Goal: Task Accomplishment & Management: Use online tool/utility

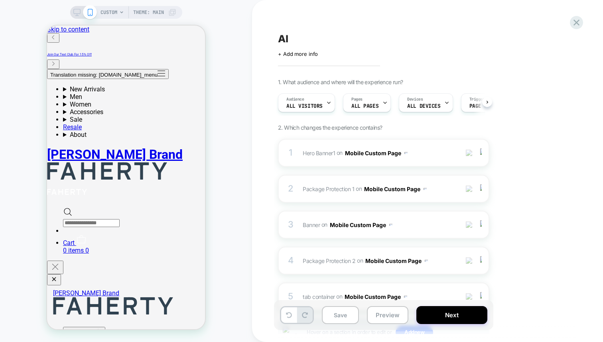
scroll to position [0, 0]
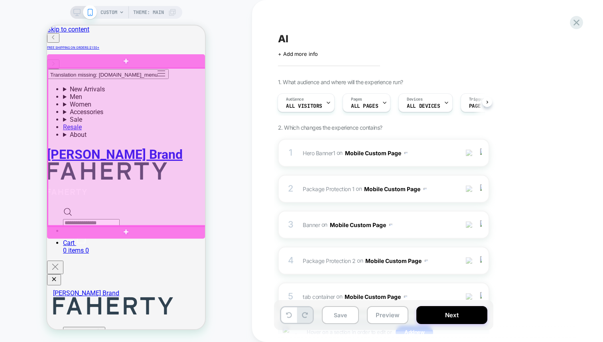
click at [122, 124] on div at bounding box center [127, 147] width 158 height 158
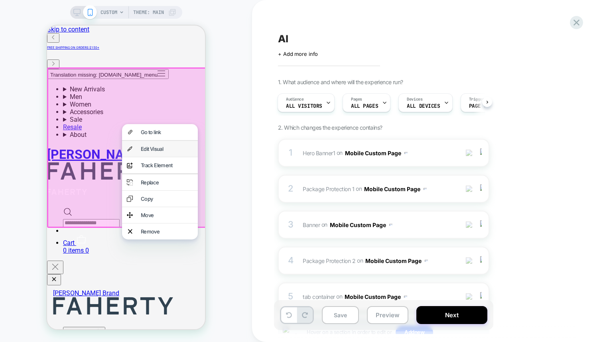
click at [162, 150] on div "Edit Visual" at bounding box center [167, 149] width 52 height 6
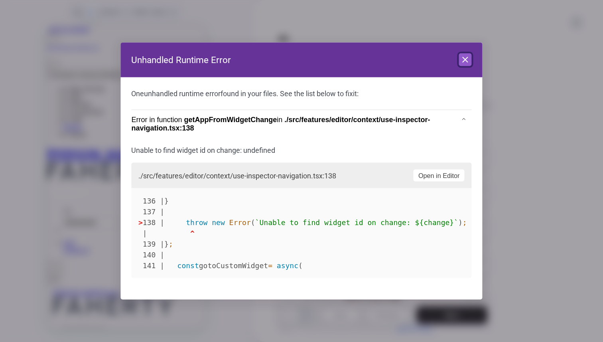
click at [469, 57] on icon at bounding box center [466, 60] width 10 height 10
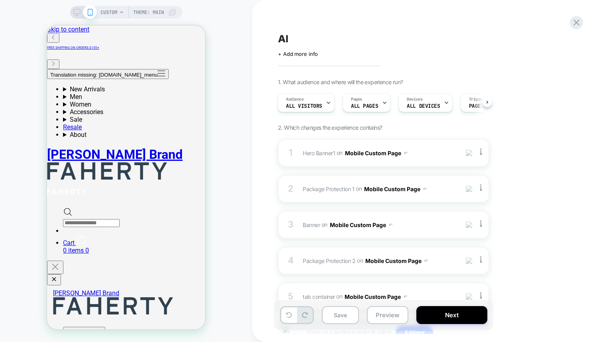
click at [226, 127] on div "CUSTOM Theme: MAIN" at bounding box center [126, 171] width 252 height 326
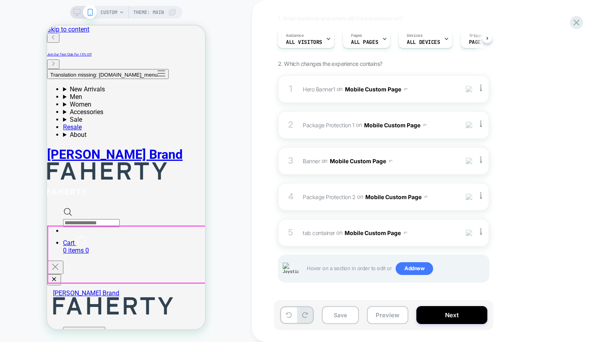
drag, startPoint x: 196, startPoint y: 255, endPoint x: 265, endPoint y: 239, distance: 71.5
click at [242, 178] on div "CUSTOM Theme: MAIN" at bounding box center [126, 171] width 252 height 326
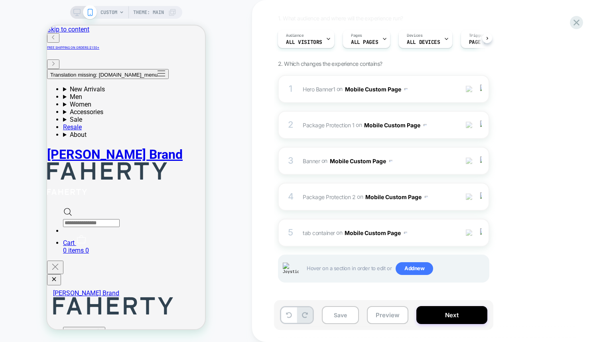
click at [239, 63] on div "CUSTOM Theme: MAIN" at bounding box center [126, 171] width 252 height 326
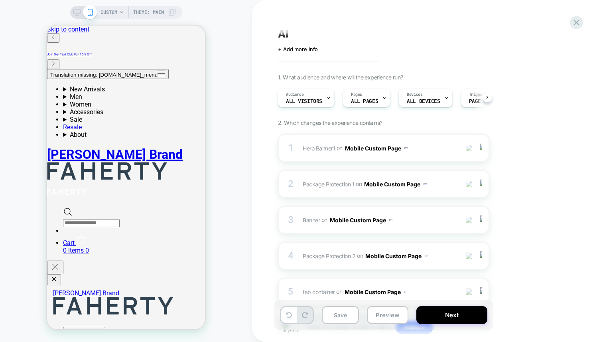
scroll to position [0, 0]
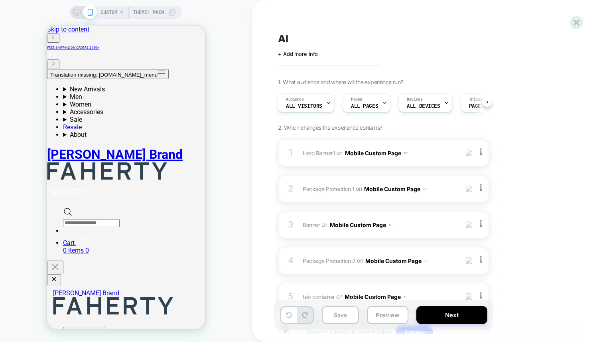
drag, startPoint x: 279, startPoint y: 61, endPoint x: 293, endPoint y: 61, distance: 14.4
click at [293, 61] on div "AI Click to edit experience details + Add more info 1. What audience and where …" at bounding box center [427, 171] width 351 height 342
click at [255, 58] on div "AI Click to edit experience details + Add more info 1. What audience and where …" at bounding box center [427, 171] width 351 height 342
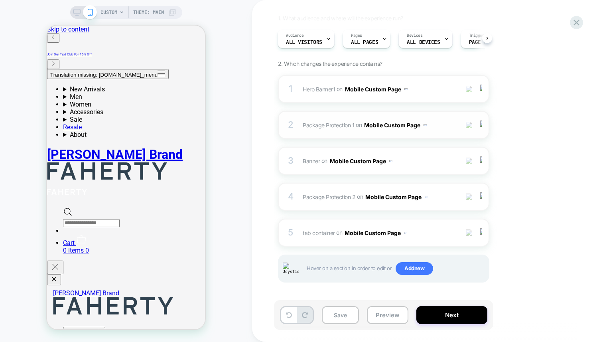
drag, startPoint x: 471, startPoint y: 129, endPoint x: 470, endPoint y: 125, distance: 4.1
click at [102, 234] on div "2 Package Protection 1 Adding Code Block AFTER #_loomi_addon_[PHONE_NUMBER] on …" at bounding box center [75, 238] width 54 height 8
click at [471, 123] on img at bounding box center [469, 125] width 7 height 7
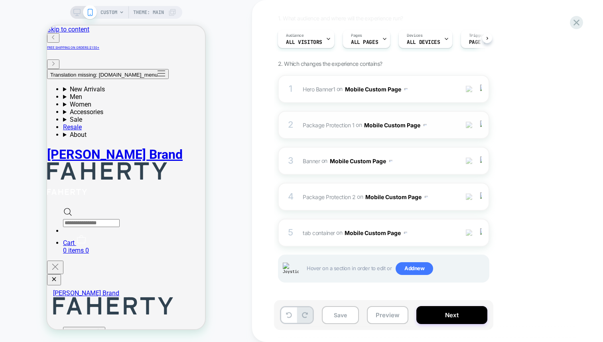
click at [472, 123] on img at bounding box center [469, 125] width 7 height 7
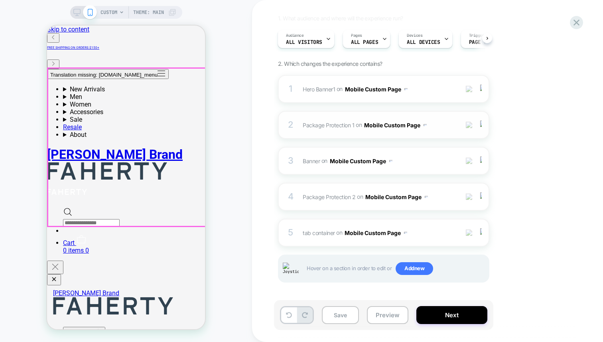
drag, startPoint x: 193, startPoint y: 115, endPoint x: 170, endPoint y: 110, distance: 23.2
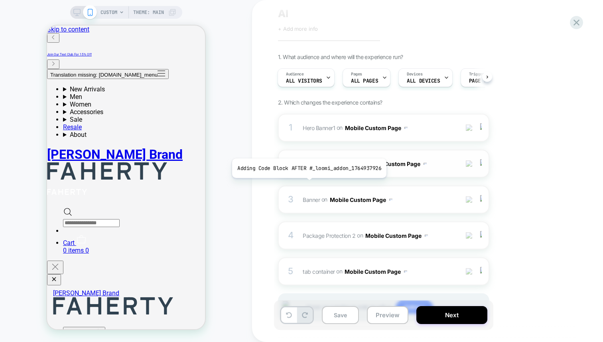
scroll to position [0, 0]
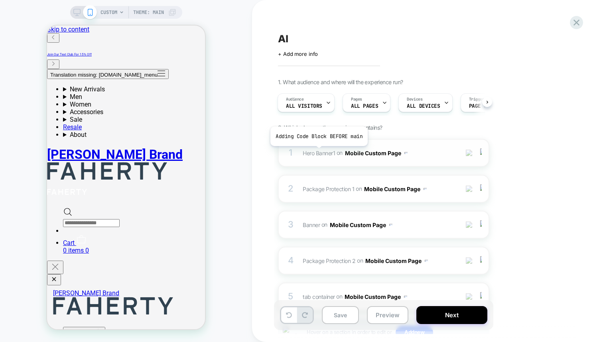
click at [158, 174] on span "Hero Banner1" at bounding box center [103, 178] width 110 height 8
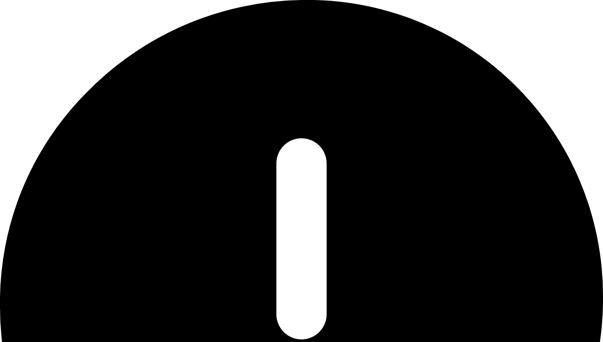
click at [158, 341] on button "Visual" at bounding box center [87, 346] width 142 height 10
type textarea "*"
click at [0, 0] on div "******* ** *** *****" at bounding box center [0, 0] width 0 height 0
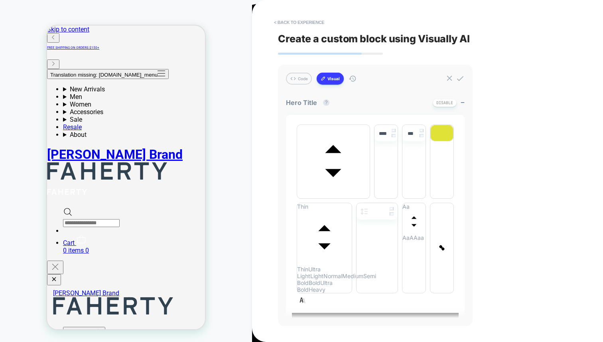
click at [0, 0] on span "*******" at bounding box center [0, 0] width 0 height 0
click at [0, 0] on span "***" at bounding box center [0, 0] width 0 height 0
type input "****"
click at [40, 341] on icon at bounding box center [28, 346] width 24 height 10
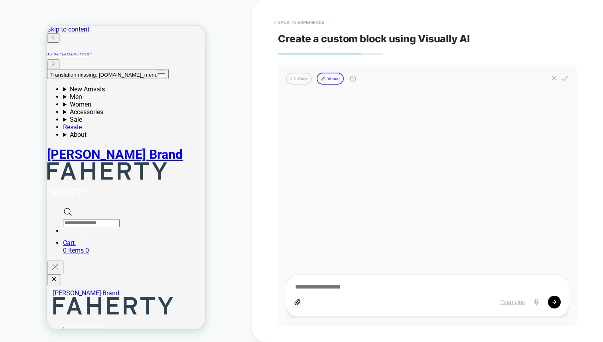
click at [158, 341] on button "Visual" at bounding box center [87, 346] width 142 height 10
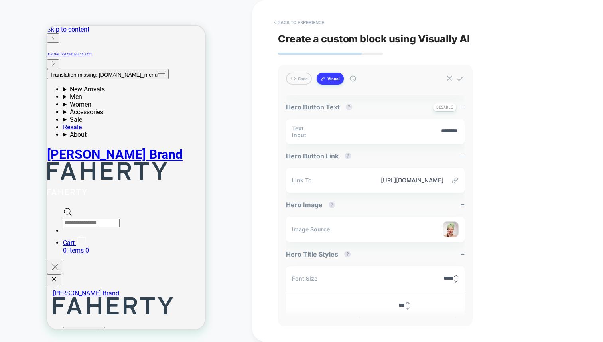
scroll to position [885, 0]
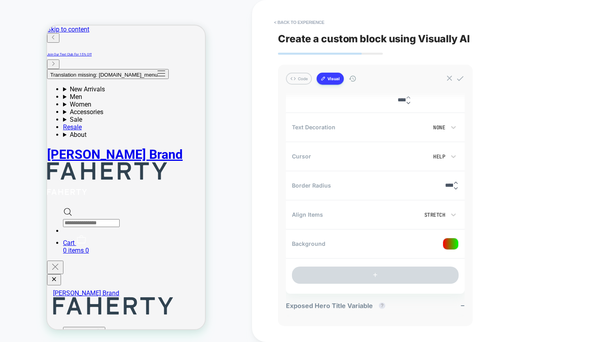
type textarea "*"
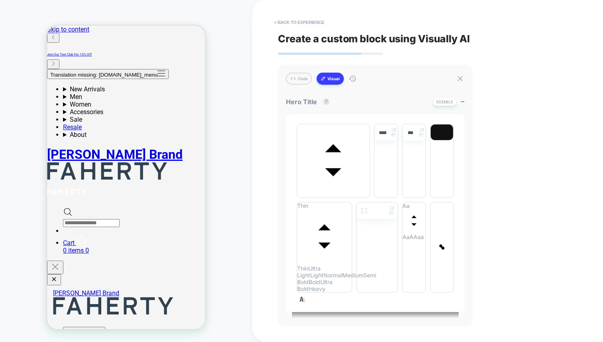
scroll to position [0, 0]
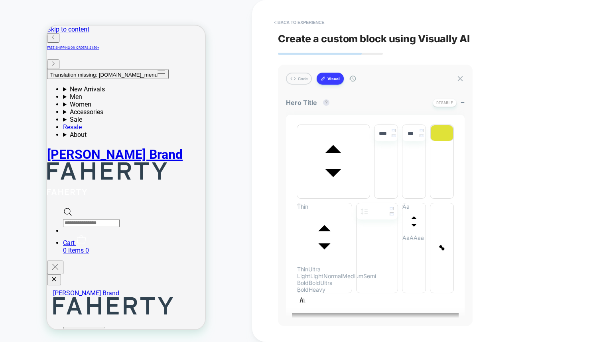
click at [311, 321] on span "*******" at bounding box center [301, 324] width 19 height 7
click at [333, 319] on span "***" at bounding box center [327, 323] width 11 height 9
click at [311, 321] on span "*******" at bounding box center [301, 324] width 19 height 7
type input "****"
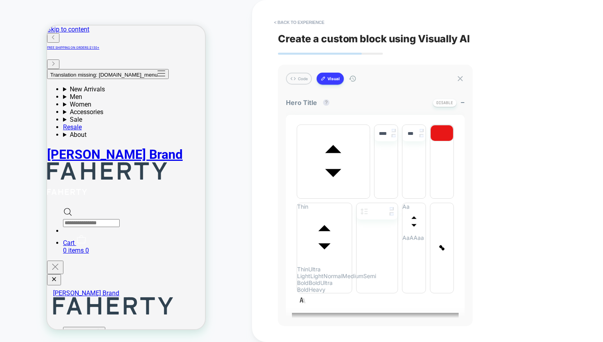
click at [322, 321] on span "**" at bounding box center [316, 324] width 11 height 7
click at [439, 104] on button "Disable" at bounding box center [445, 103] width 24 height 8
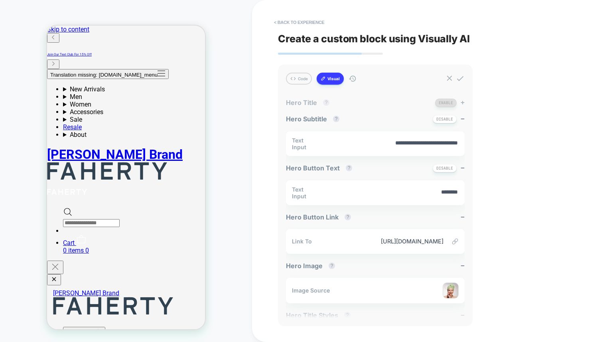
click at [444, 99] on button "Enable" at bounding box center [446, 103] width 22 height 8
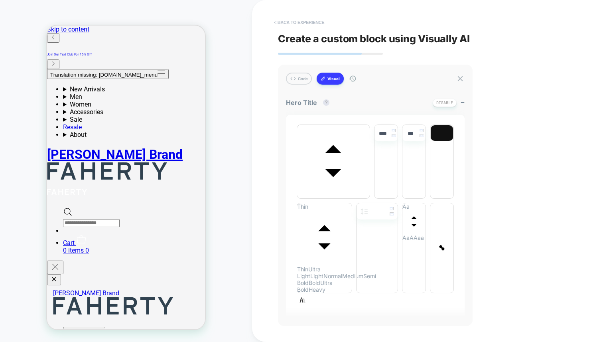
click at [316, 19] on button "< Back to experience" at bounding box center [299, 22] width 58 height 13
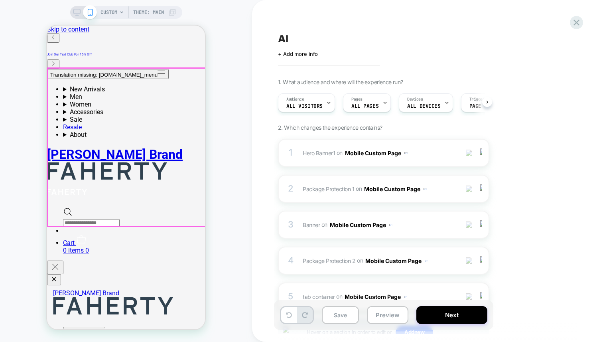
scroll to position [0, 0]
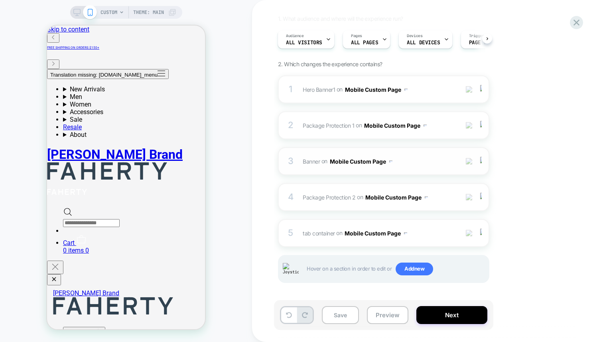
scroll to position [64, 0]
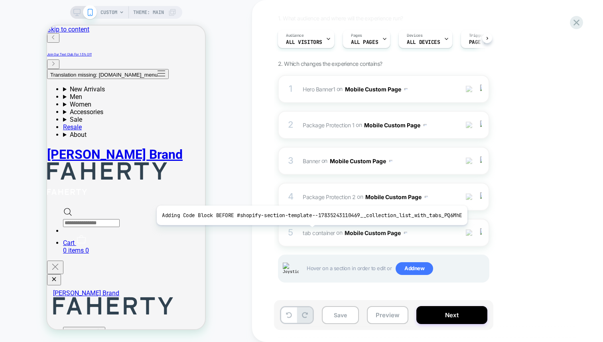
click at [308, 231] on span "tab container" at bounding box center [319, 232] width 32 height 7
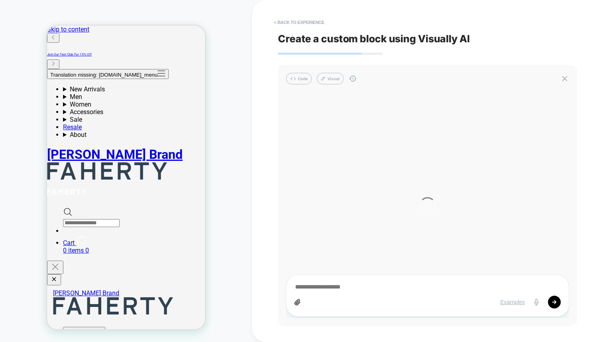
type textarea "*"
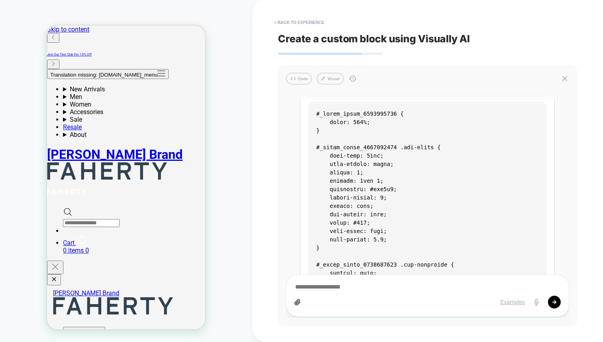
scroll to position [0, 0]
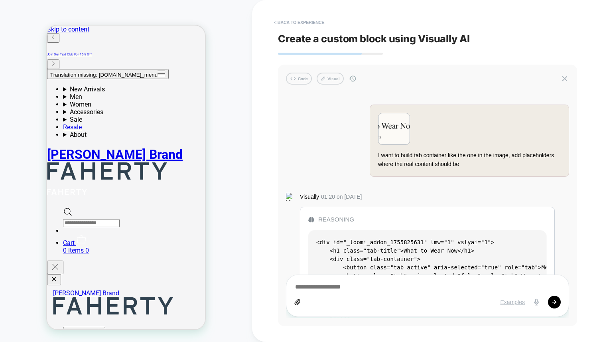
click at [396, 138] on img at bounding box center [394, 128] width 31 height 31
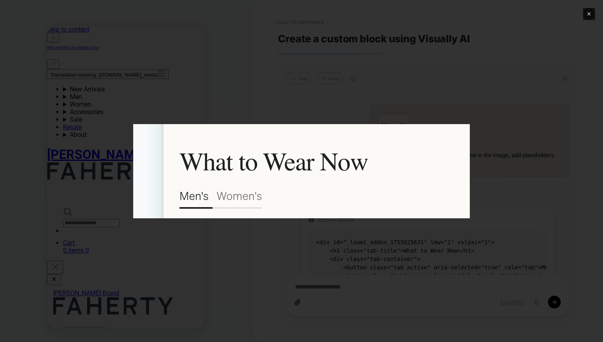
click at [589, 14] on button "✕" at bounding box center [589, 14] width 12 height 12
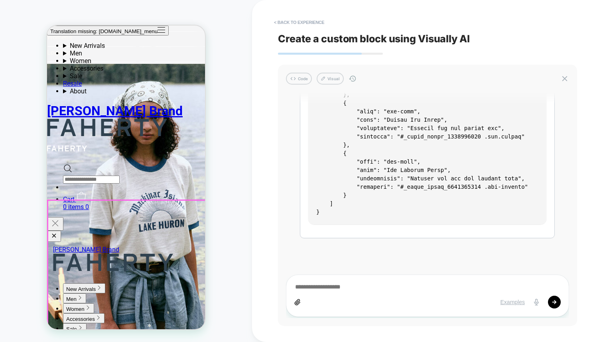
scroll to position [1230, 0]
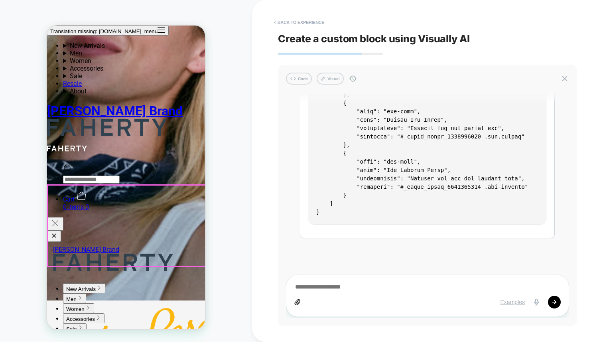
drag, startPoint x: 105, startPoint y: 225, endPoint x: 136, endPoint y: 229, distance: 30.9
drag, startPoint x: 73, startPoint y: 225, endPoint x: 138, endPoint y: 221, distance: 65.2
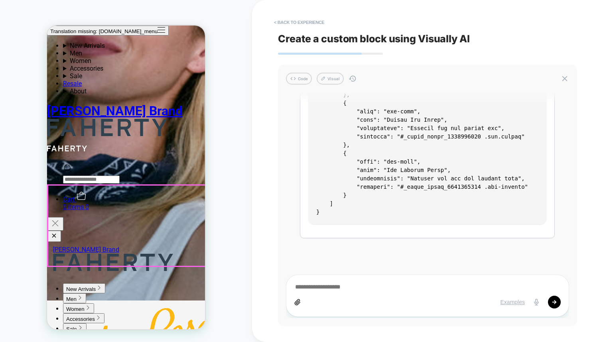
drag, startPoint x: 111, startPoint y: 225, endPoint x: 119, endPoint y: 226, distance: 7.6
drag, startPoint x: 113, startPoint y: 225, endPoint x: 159, endPoint y: 221, distance: 46.5
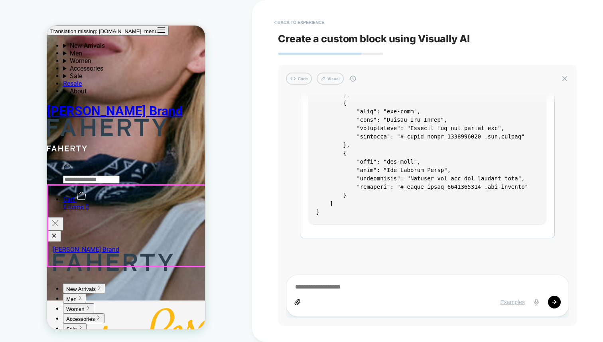
drag, startPoint x: 60, startPoint y: 229, endPoint x: 70, endPoint y: 227, distance: 9.7
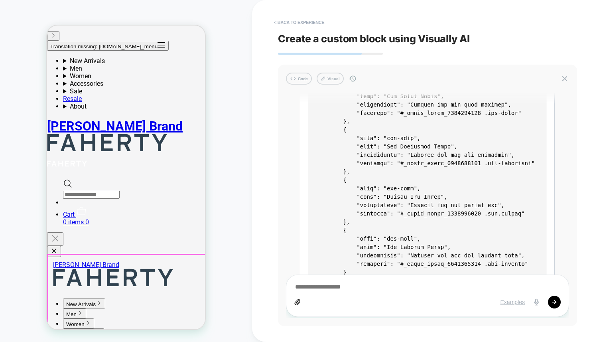
scroll to position [0, 0]
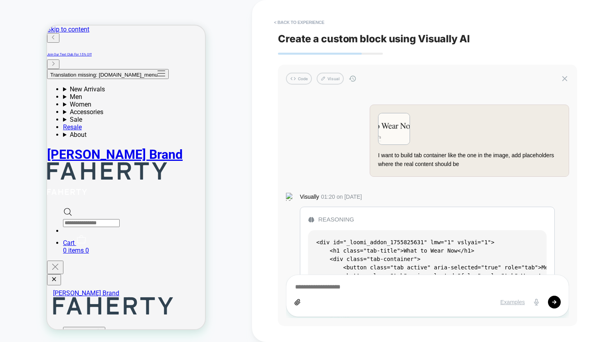
click at [330, 219] on div "Reasoning" at bounding box center [427, 219] width 238 height 9
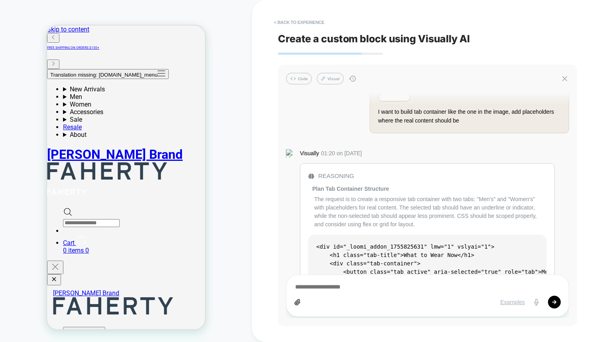
scroll to position [60, 0]
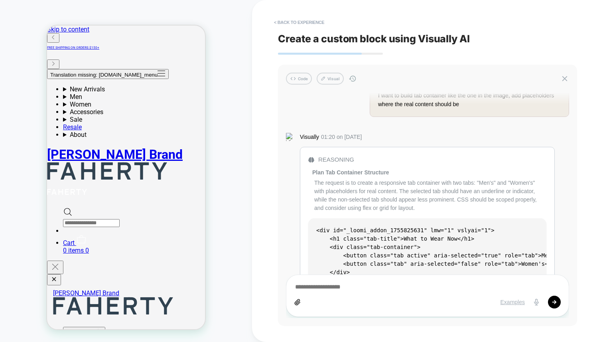
click at [379, 186] on div "The request is to create a responsive tab container with two tabs: "Men's" and …" at bounding box center [430, 196] width 232 height 34
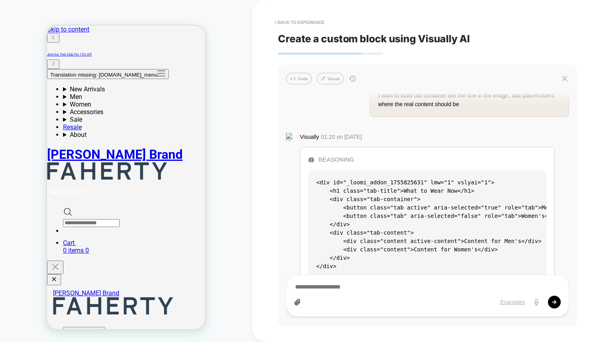
click at [345, 158] on div "Reasoning" at bounding box center [427, 159] width 238 height 9
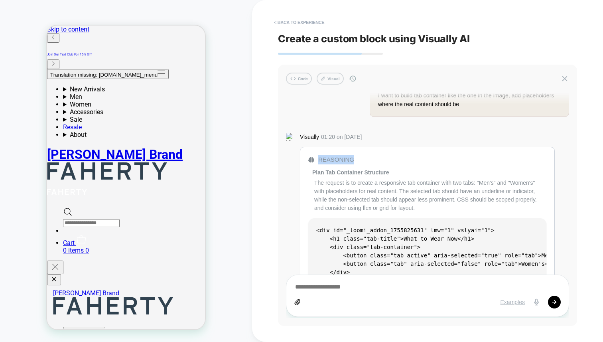
click at [345, 158] on div "Reasoning" at bounding box center [427, 159] width 238 height 9
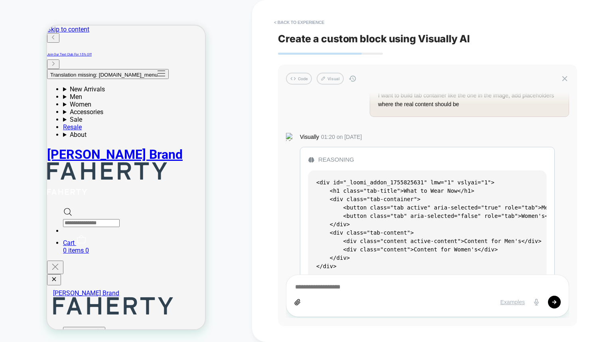
click at [285, 166] on div "Code Visual I want to build tab container like the one in the image, add placeh…" at bounding box center [427, 195] width 299 height 261
click at [345, 158] on div "Reasoning" at bounding box center [427, 159] width 238 height 9
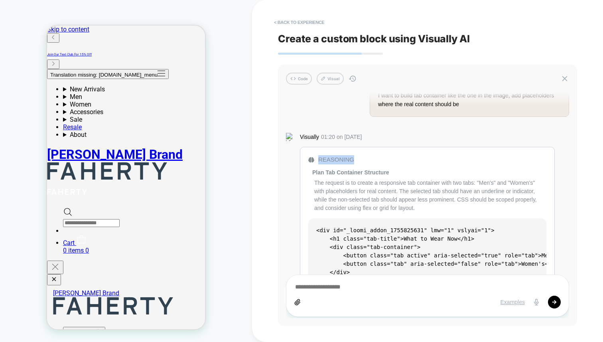
click at [345, 158] on div "Reasoning" at bounding box center [427, 159] width 238 height 9
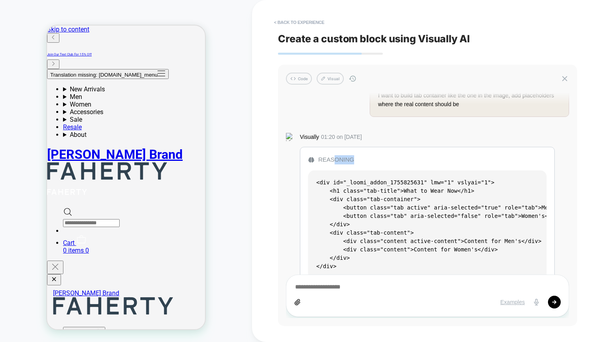
click at [334, 158] on div "Reasoning" at bounding box center [427, 159] width 238 height 9
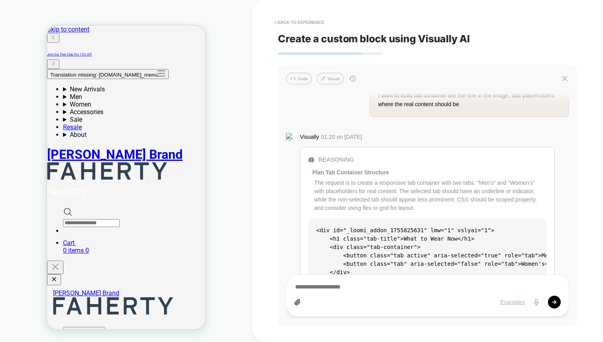
click at [322, 161] on div "Reasoning" at bounding box center [427, 159] width 238 height 9
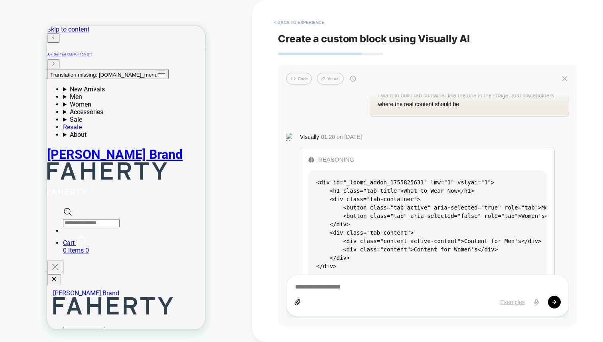
click at [309, 160] on icon at bounding box center [311, 159] width 6 height 5
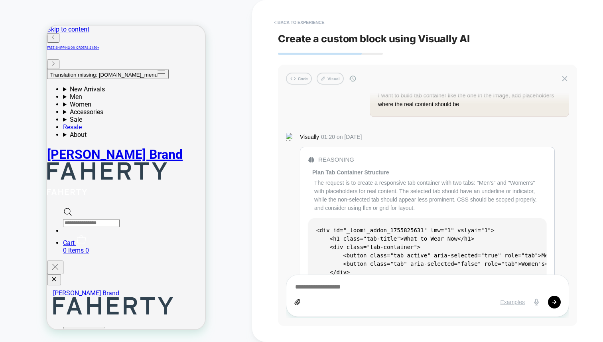
click at [361, 190] on div "The request is to create a responsive tab container with two tabs: "Men's" and …" at bounding box center [430, 196] width 232 height 34
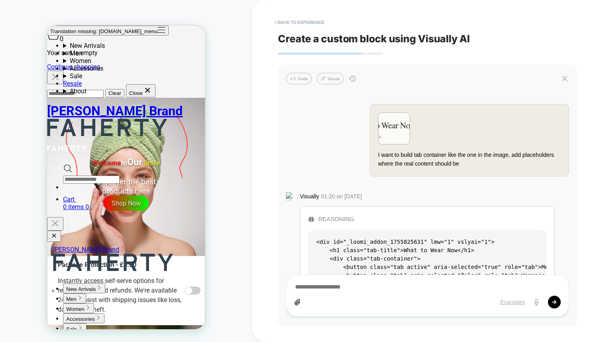
scroll to position [0, 0]
click at [275, 208] on div "< Back to experience Create a custom block using Visually AI Code Visual I want…" at bounding box center [427, 171] width 351 height 342
click at [399, 135] on img at bounding box center [394, 128] width 31 height 31
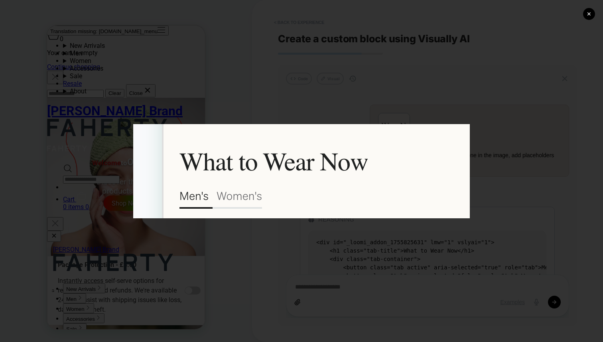
click at [253, 87] on div "✕" at bounding box center [301, 171] width 603 height 342
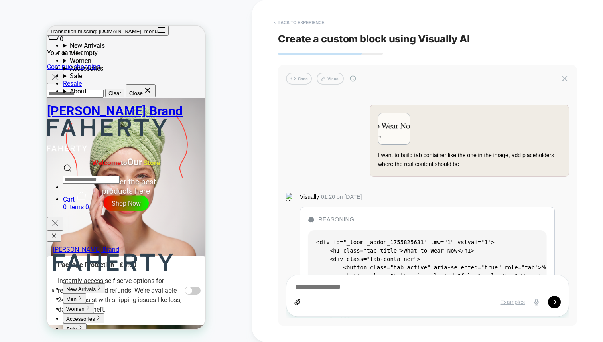
click at [401, 132] on img at bounding box center [394, 128] width 31 height 31
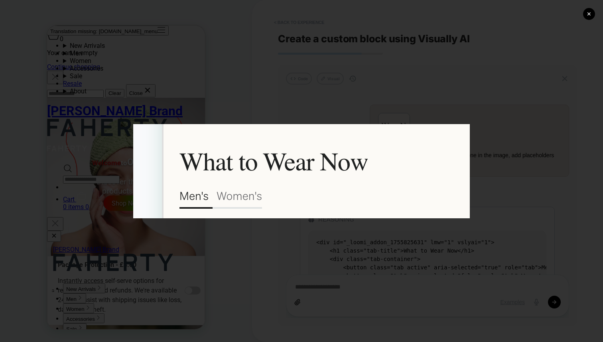
click at [292, 88] on div "✕" at bounding box center [301, 171] width 603 height 342
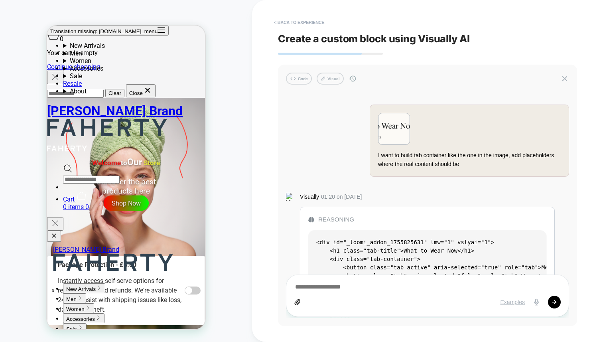
click at [393, 128] on img at bounding box center [394, 128] width 31 height 31
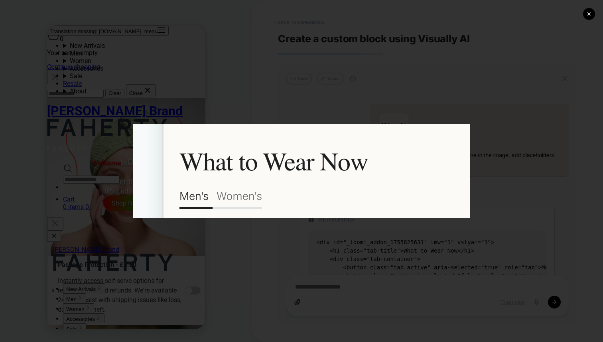
click at [273, 99] on div "✕" at bounding box center [301, 171] width 603 height 342
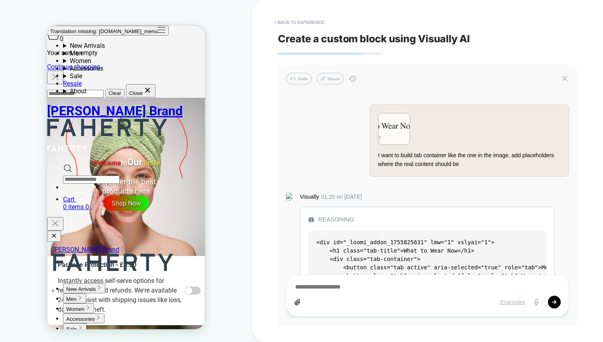
click at [405, 125] on img at bounding box center [394, 128] width 31 height 31
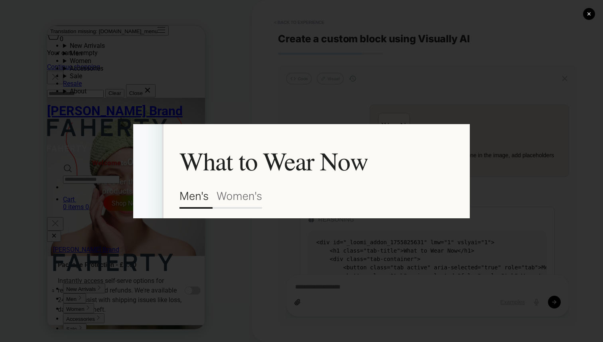
click at [500, 67] on div "✕" at bounding box center [301, 171] width 603 height 342
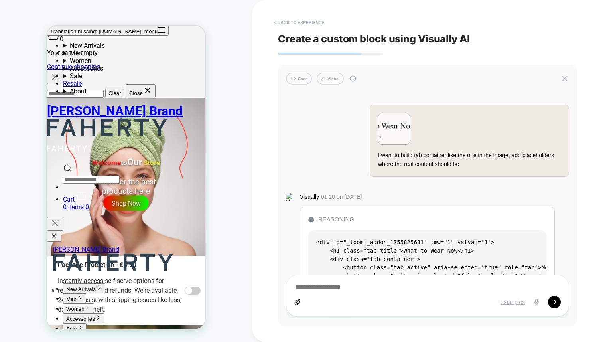
click at [390, 132] on img at bounding box center [394, 128] width 31 height 31
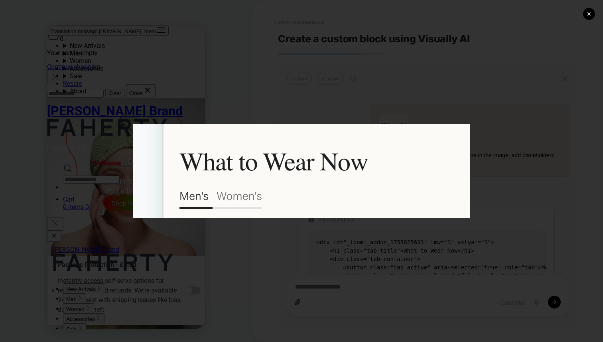
click at [401, 71] on div "✕" at bounding box center [301, 171] width 603 height 342
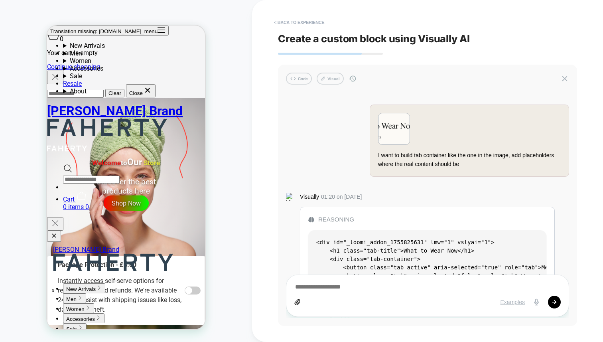
click at [269, 134] on div "< Back to experience Create a custom block using Visually AI Code Visual I want…" at bounding box center [427, 171] width 351 height 342
click at [392, 127] on img at bounding box center [394, 128] width 31 height 31
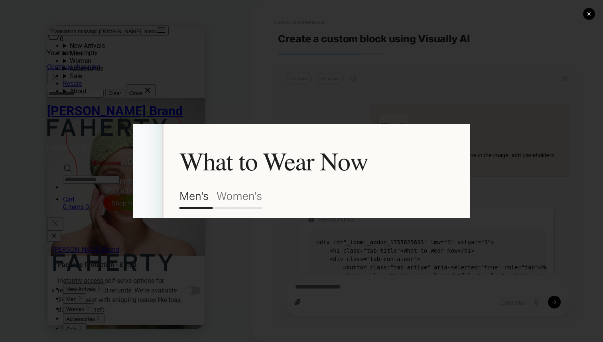
click at [261, 109] on div "✕" at bounding box center [301, 171] width 603 height 342
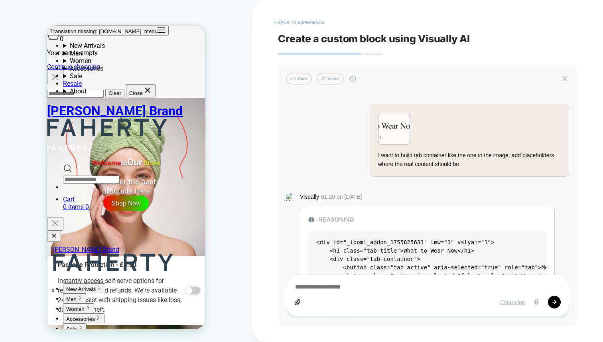
click at [406, 131] on img at bounding box center [394, 128] width 31 height 31
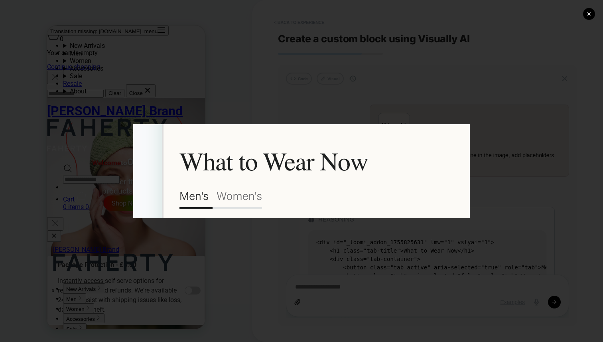
click at [425, 50] on div "✕" at bounding box center [301, 171] width 603 height 342
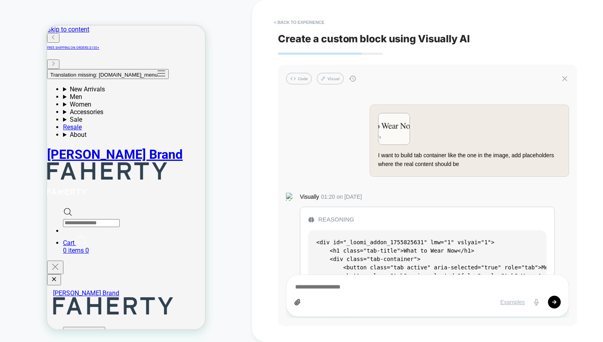
click at [227, 88] on div "CUSTOM Theme: MAIN" at bounding box center [126, 171] width 252 height 326
click at [233, 146] on div "CUSTOM Theme: MAIN" at bounding box center [126, 171] width 252 height 326
click at [395, 124] on img at bounding box center [394, 128] width 31 height 31
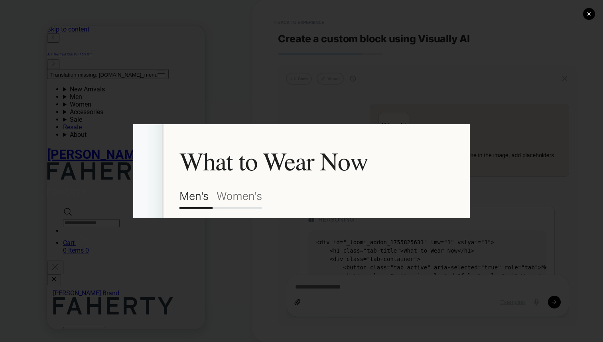
click at [245, 269] on div "✕" at bounding box center [301, 171] width 603 height 342
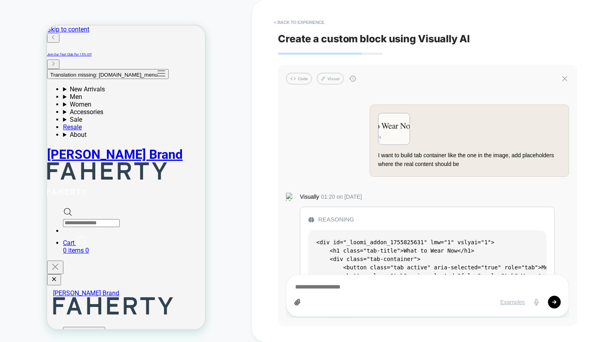
click at [394, 130] on img at bounding box center [394, 128] width 31 height 31
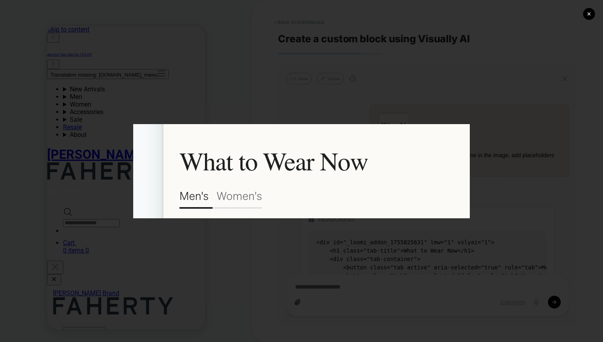
click at [342, 156] on img at bounding box center [301, 171] width 337 height 94
drag, startPoint x: 253, startPoint y: 267, endPoint x: 287, endPoint y: 232, distance: 48.5
click at [253, 267] on div "✕" at bounding box center [301, 171] width 603 height 342
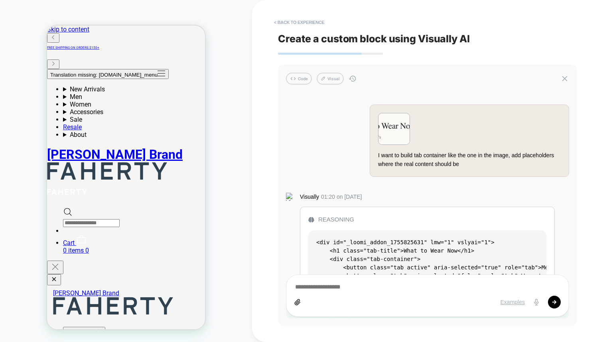
click at [326, 218] on div "Reasoning" at bounding box center [427, 219] width 238 height 9
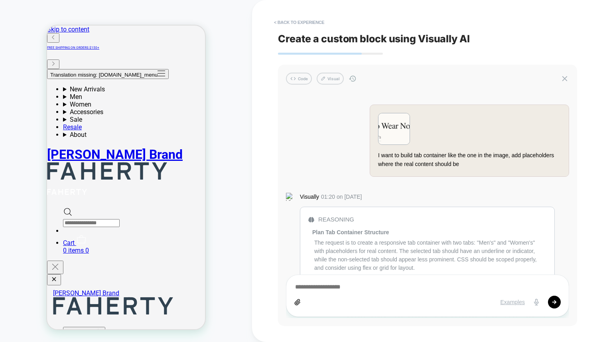
scroll to position [75, 0]
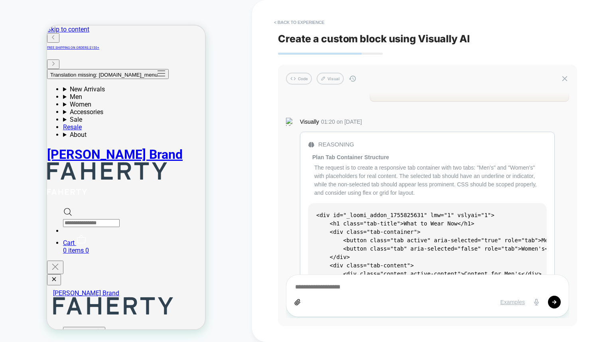
click at [324, 147] on div "Reasoning" at bounding box center [427, 144] width 238 height 9
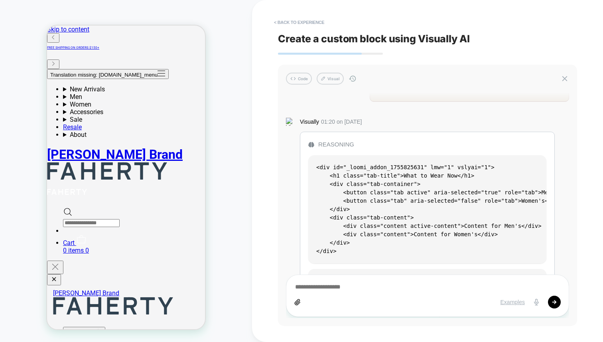
click at [329, 145] on div "Reasoning" at bounding box center [427, 144] width 238 height 9
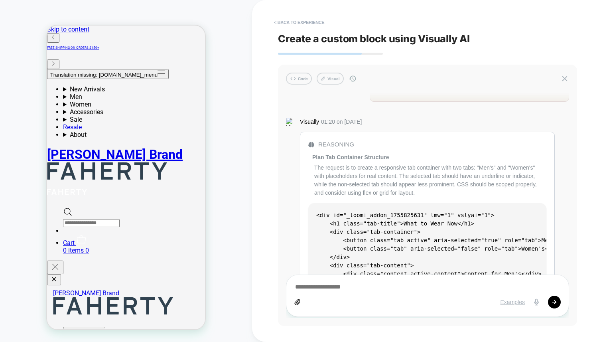
click at [328, 146] on div "Reasoning" at bounding box center [427, 144] width 238 height 9
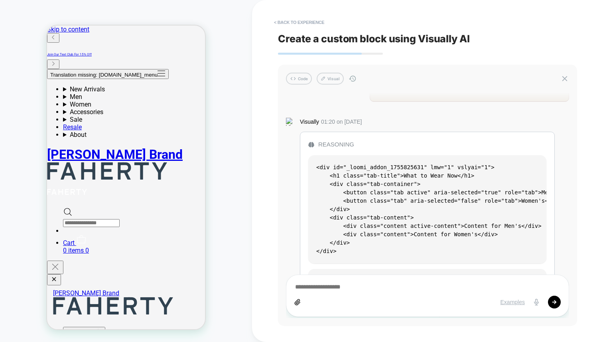
click at [274, 166] on div "< Back to experience Create a custom block using Visually AI Code Visual I want…" at bounding box center [427, 171] width 351 height 342
click at [236, 181] on div "CUSTOM Theme: MAIN" at bounding box center [126, 171] width 252 height 326
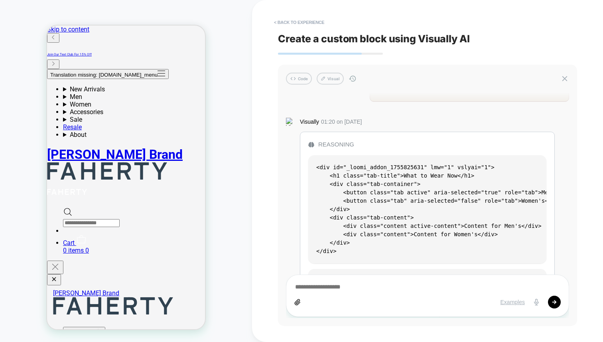
click at [239, 255] on div "CUSTOM Theme: MAIN" at bounding box center [126, 171] width 252 height 326
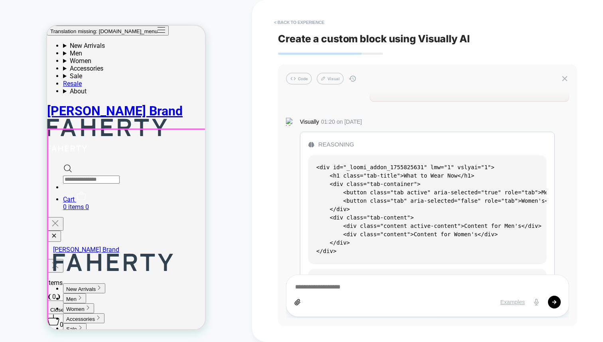
scroll to position [0, 0]
